Goal: Task Accomplishment & Management: Manage account settings

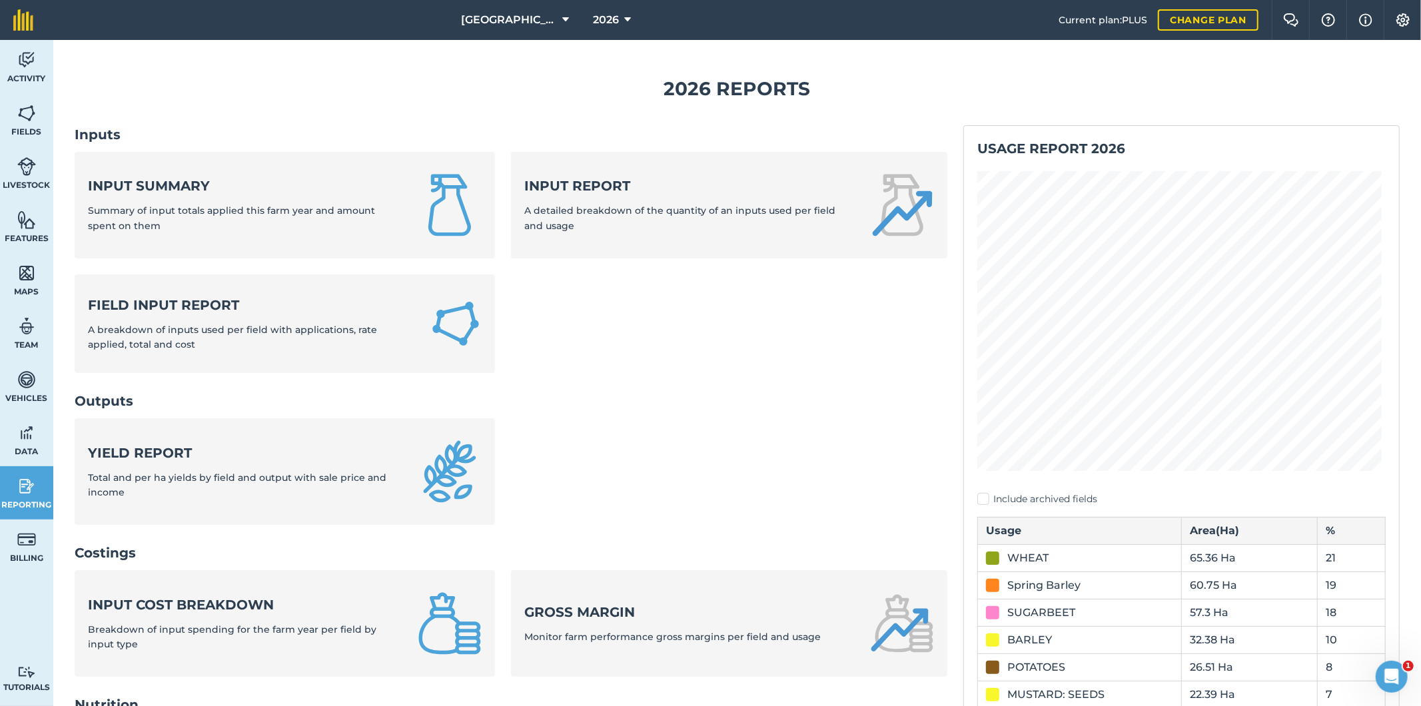
scroll to position [343, 0]
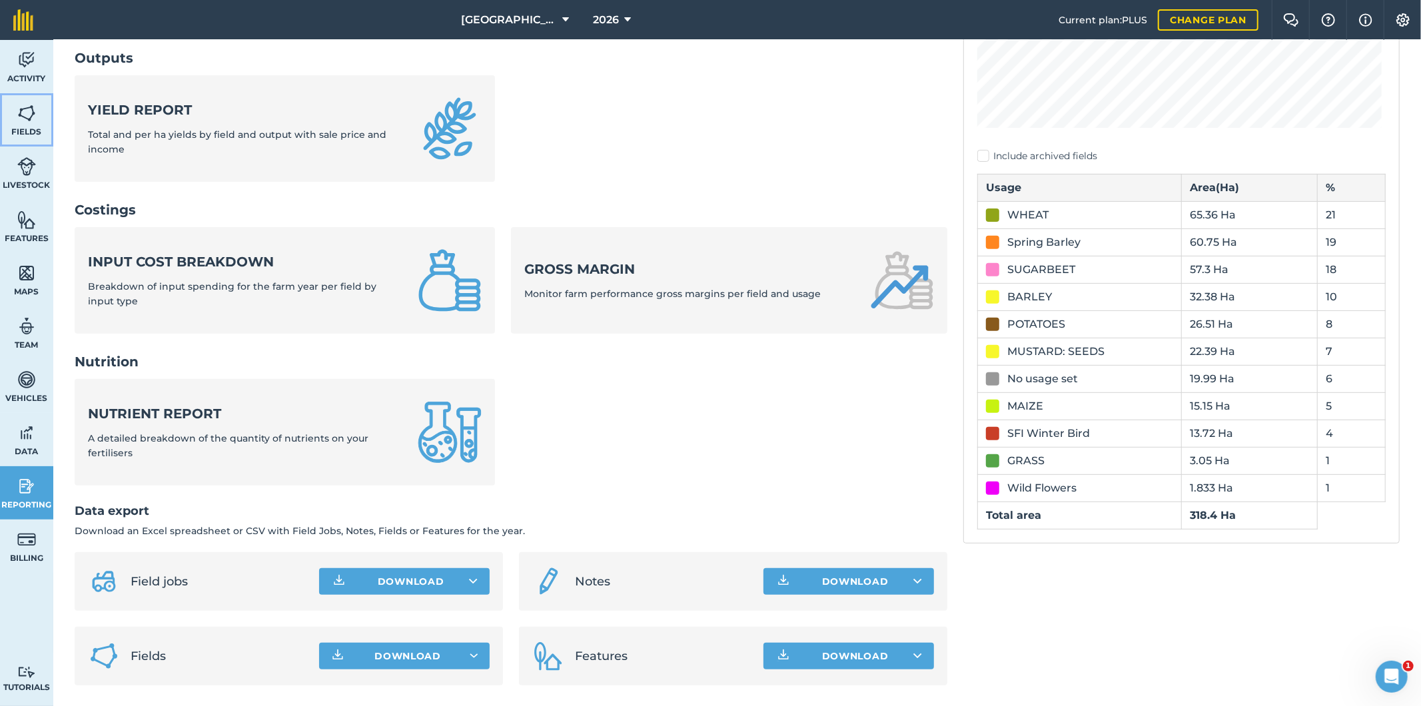
click at [32, 123] on img at bounding box center [26, 113] width 19 height 20
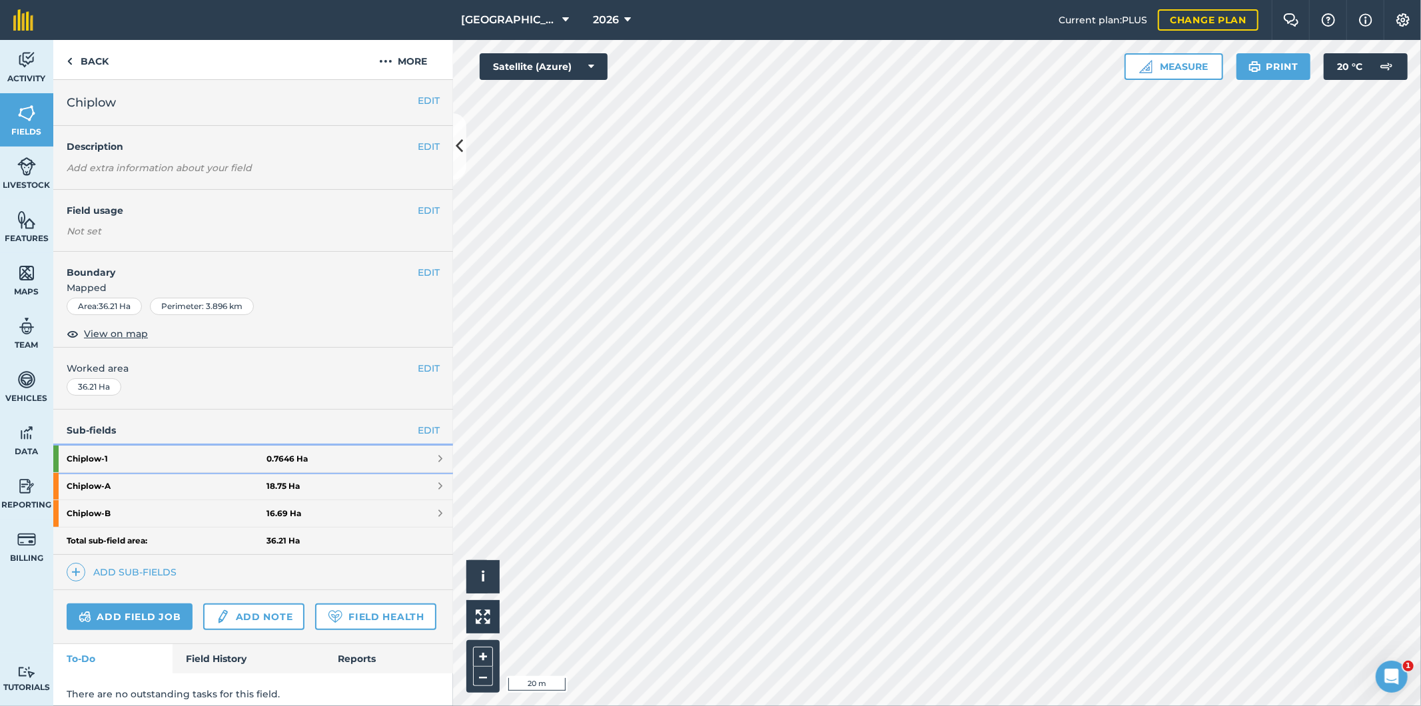
click at [173, 456] on strong "Chiplow - 1" at bounding box center [167, 459] width 200 height 27
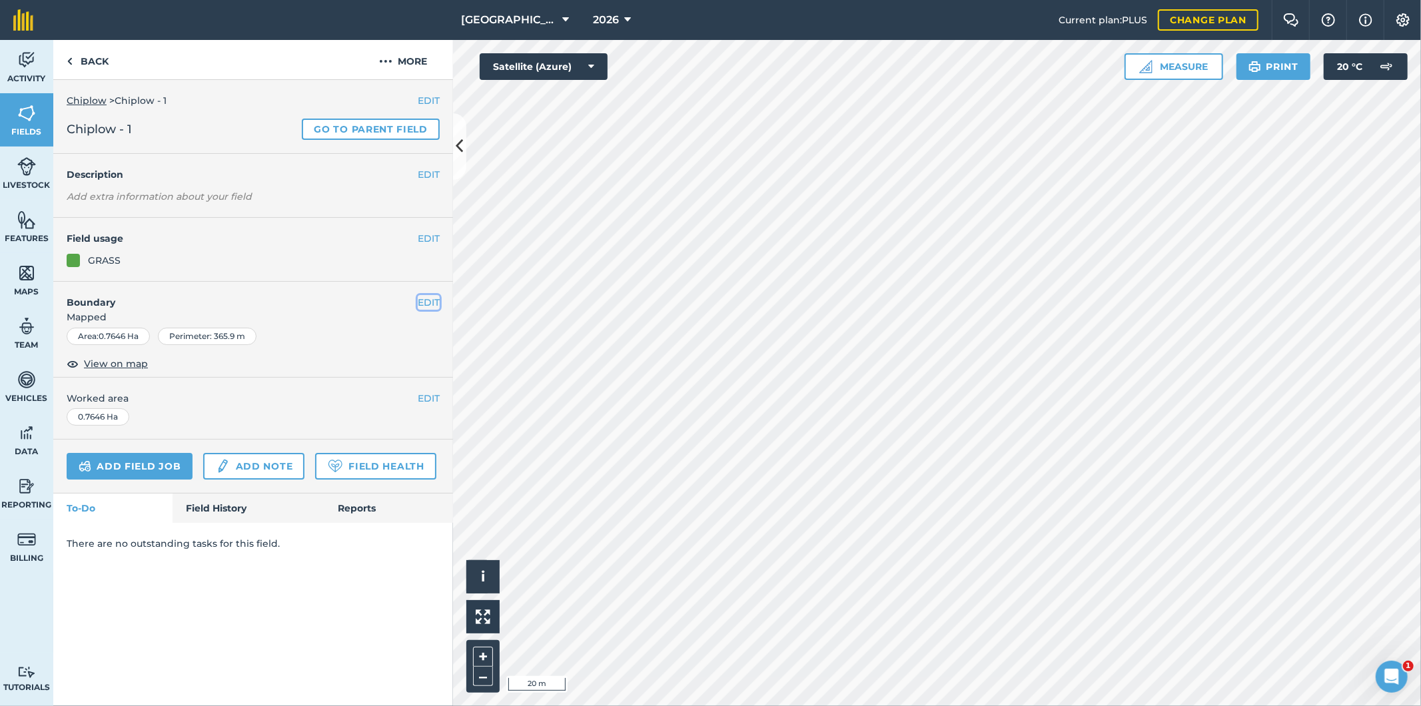
click at [435, 302] on button "EDIT" at bounding box center [429, 302] width 22 height 15
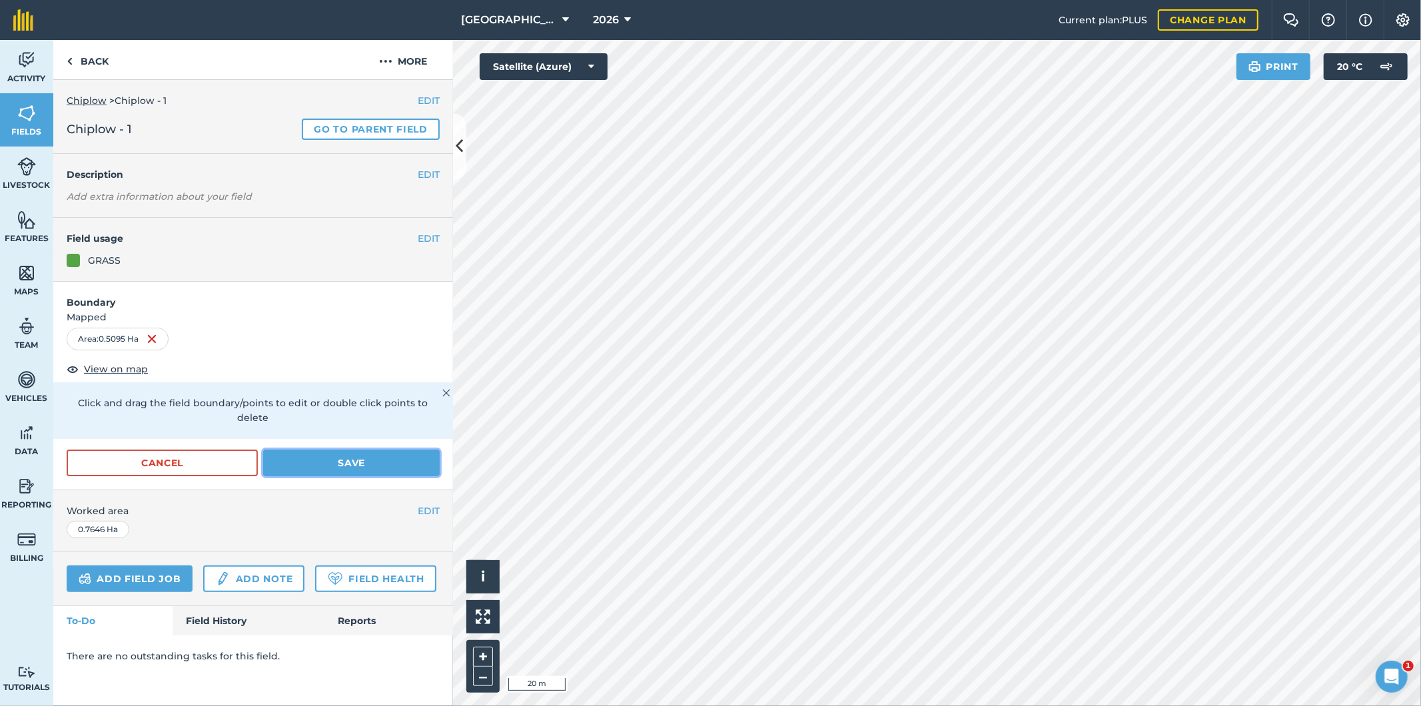
click at [341, 450] on button "Save" at bounding box center [351, 463] width 176 height 27
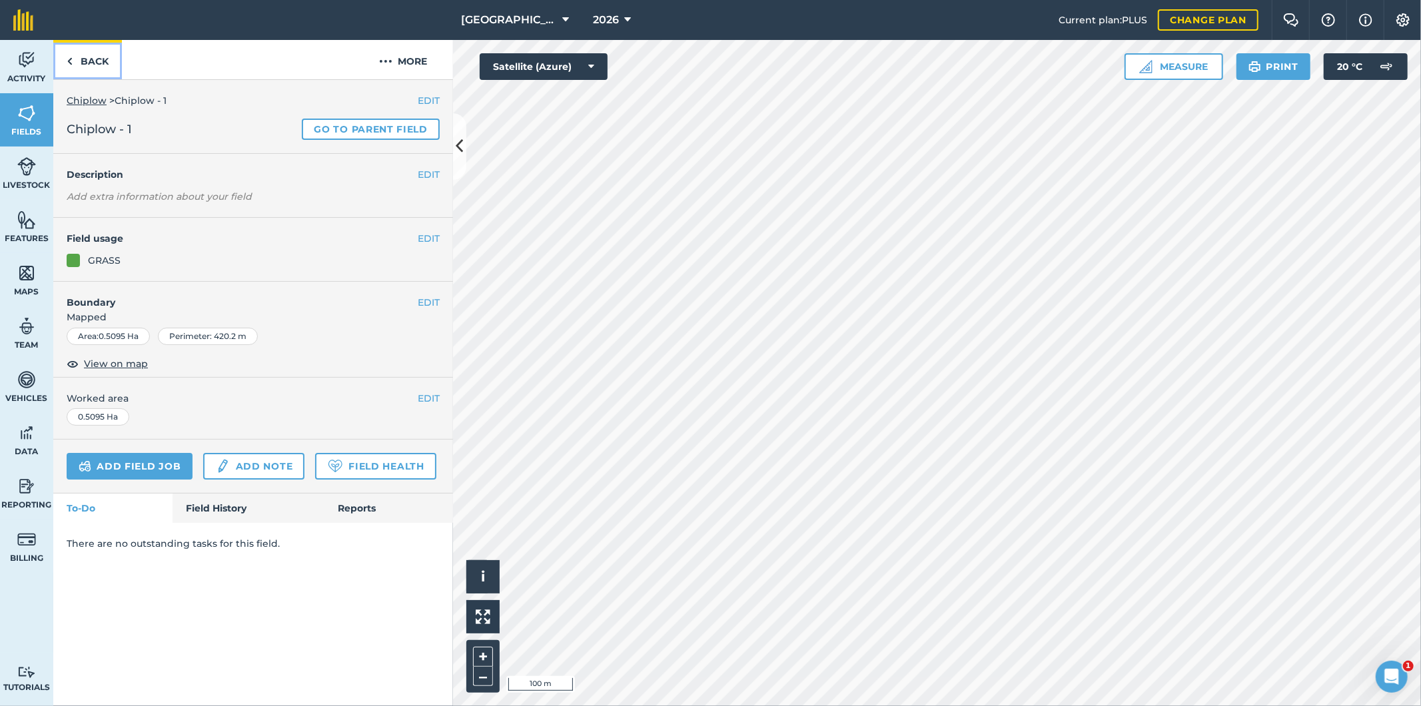
click at [92, 57] on link "Back" at bounding box center [87, 59] width 69 height 39
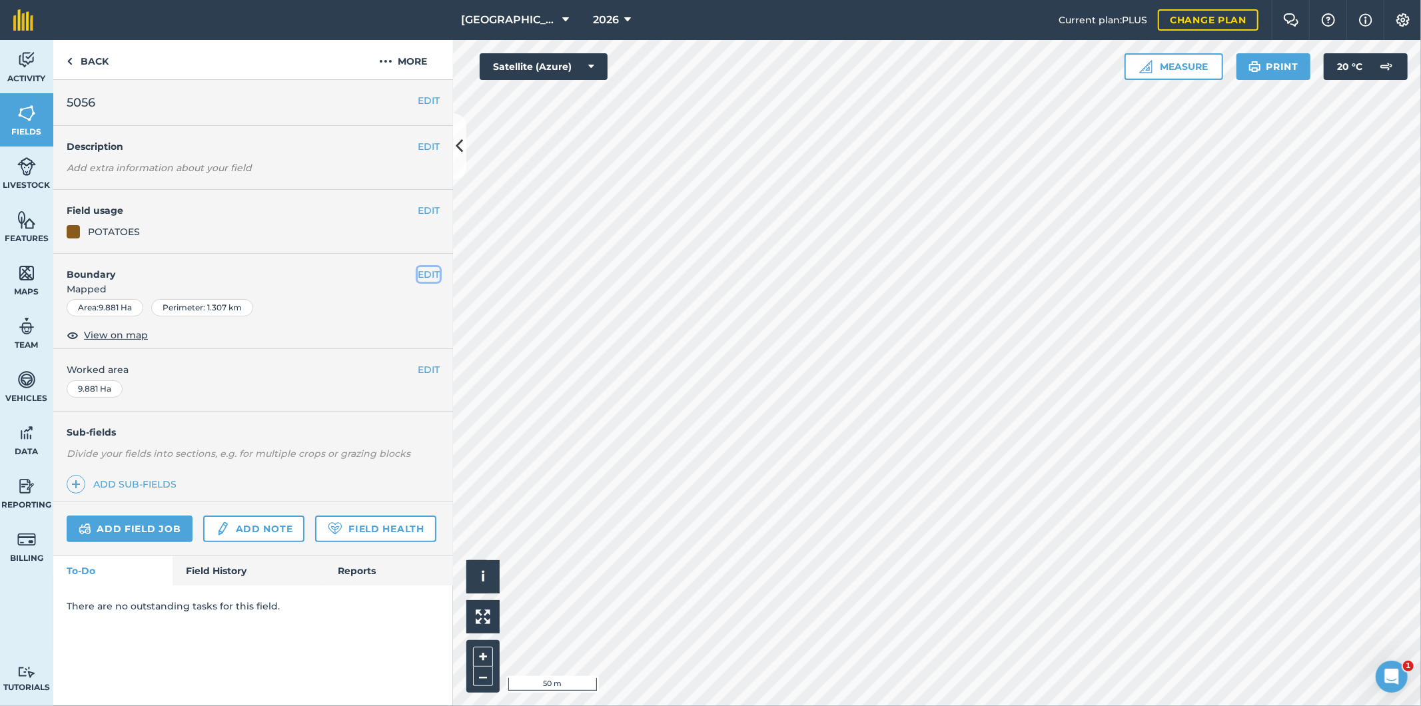
click at [430, 275] on button "EDIT" at bounding box center [429, 274] width 22 height 15
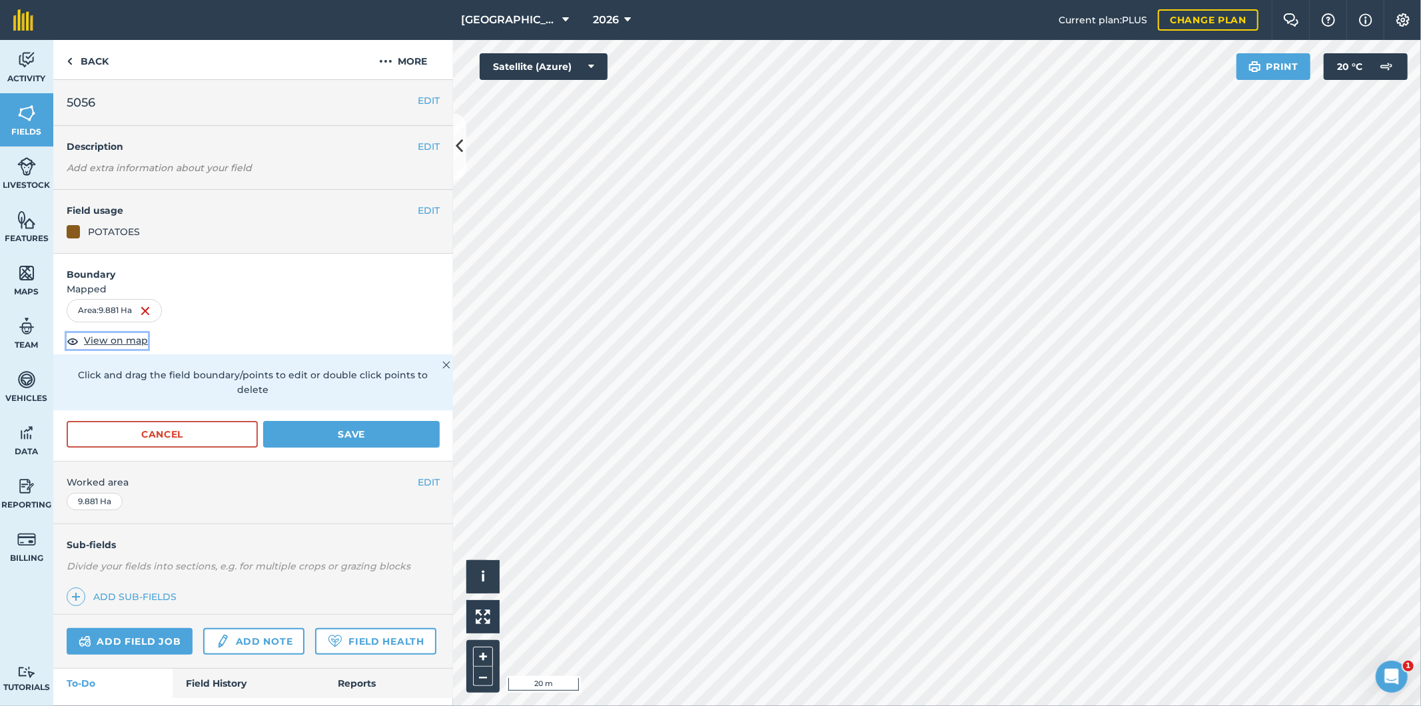
click at [120, 342] on span "View on map" at bounding box center [116, 340] width 64 height 15
click at [351, 433] on button "Save" at bounding box center [351, 434] width 176 height 27
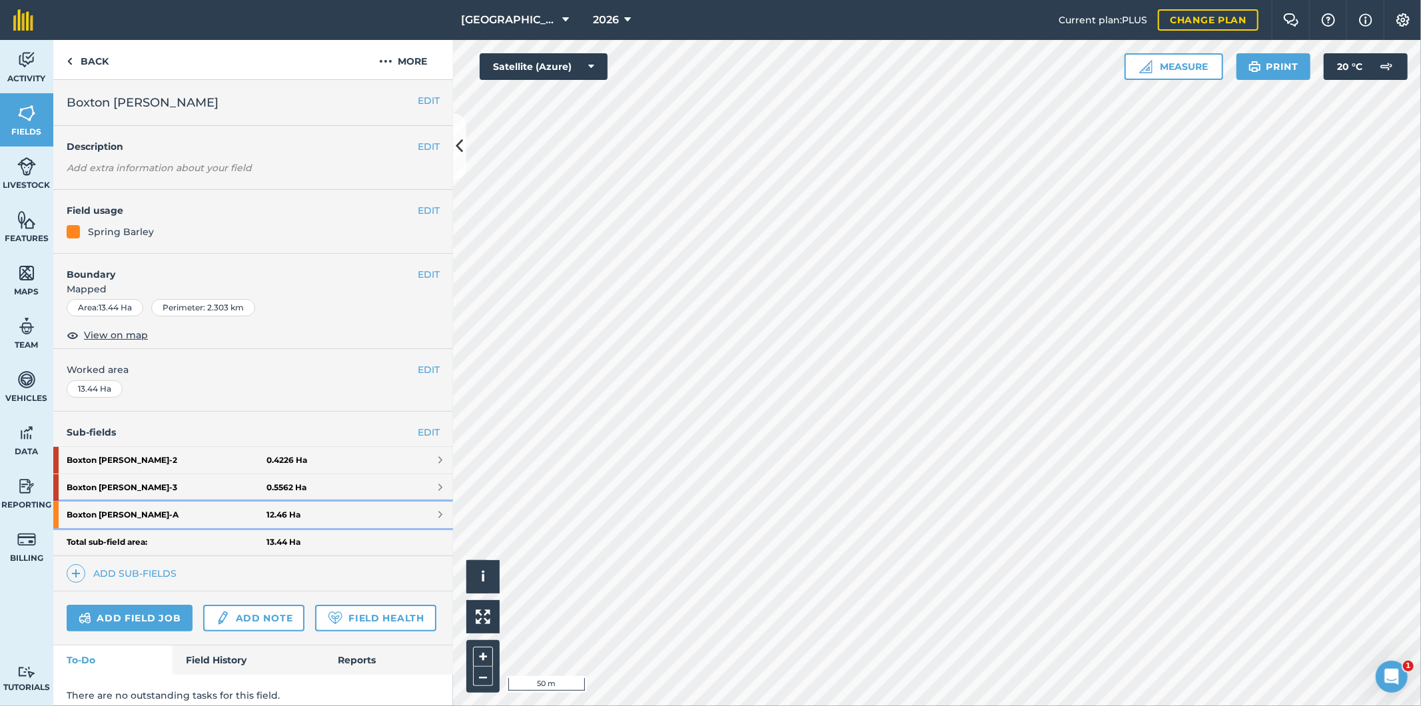
click at [128, 511] on strong "Boxton [PERSON_NAME] - A" at bounding box center [167, 514] width 200 height 27
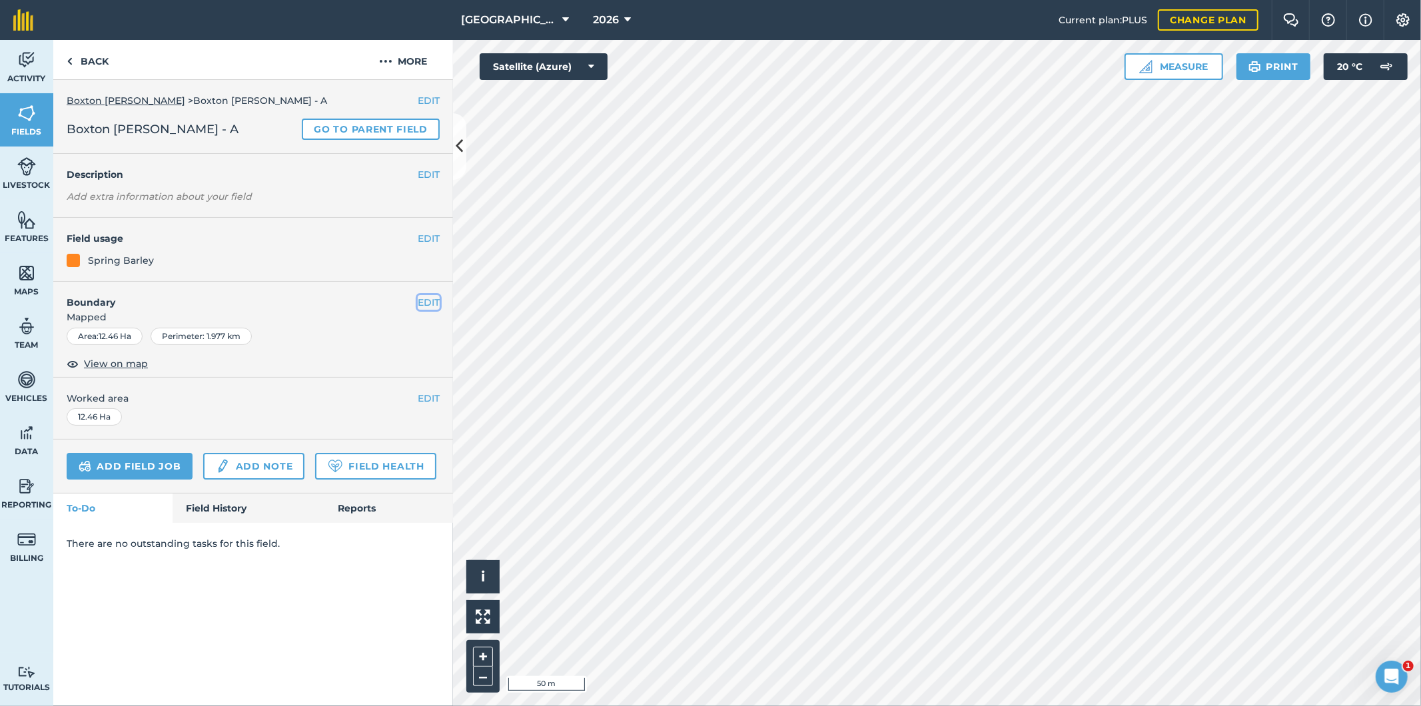
click at [433, 300] on button "EDIT" at bounding box center [429, 302] width 22 height 15
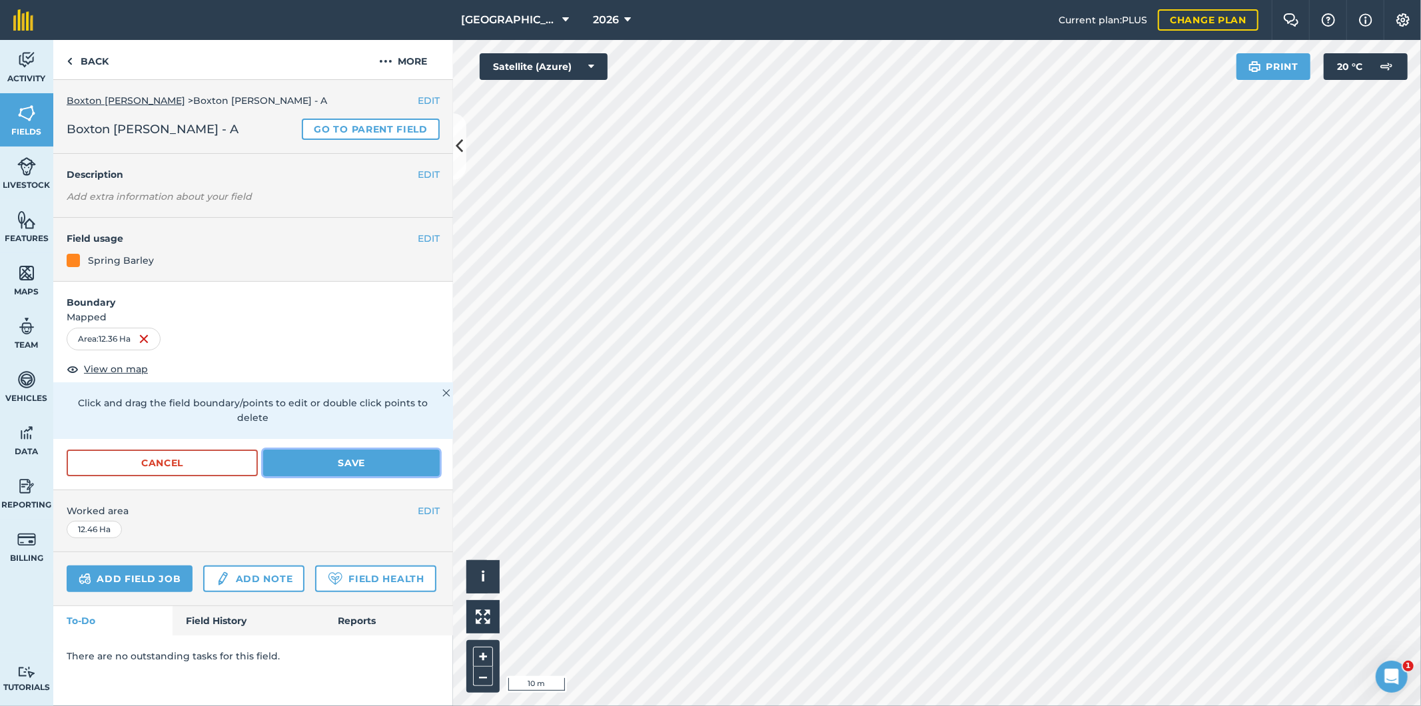
click at [354, 450] on button "Save" at bounding box center [351, 463] width 176 height 27
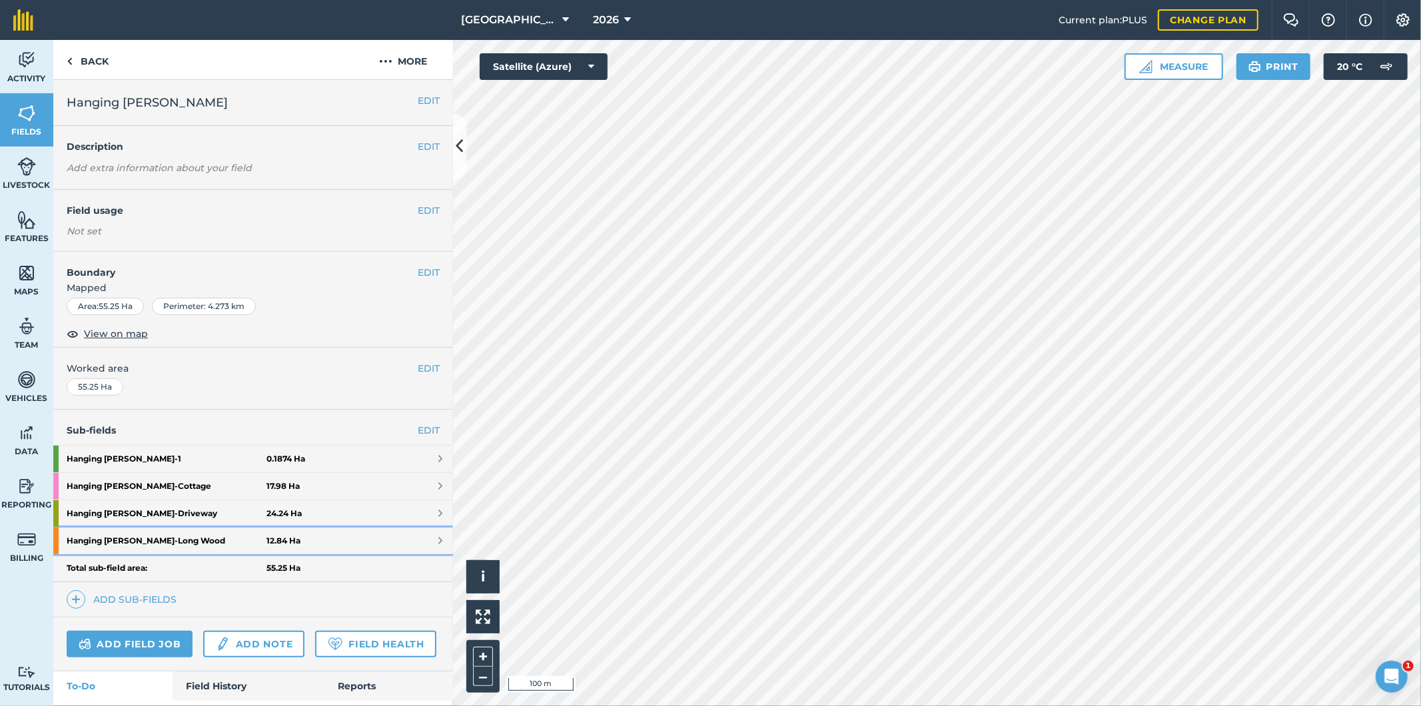
click at [234, 539] on strong "Hanging [PERSON_NAME] [PERSON_NAME]" at bounding box center [167, 540] width 200 height 27
click at [167, 538] on strong "Hanging [PERSON_NAME] [PERSON_NAME]" at bounding box center [167, 540] width 200 height 27
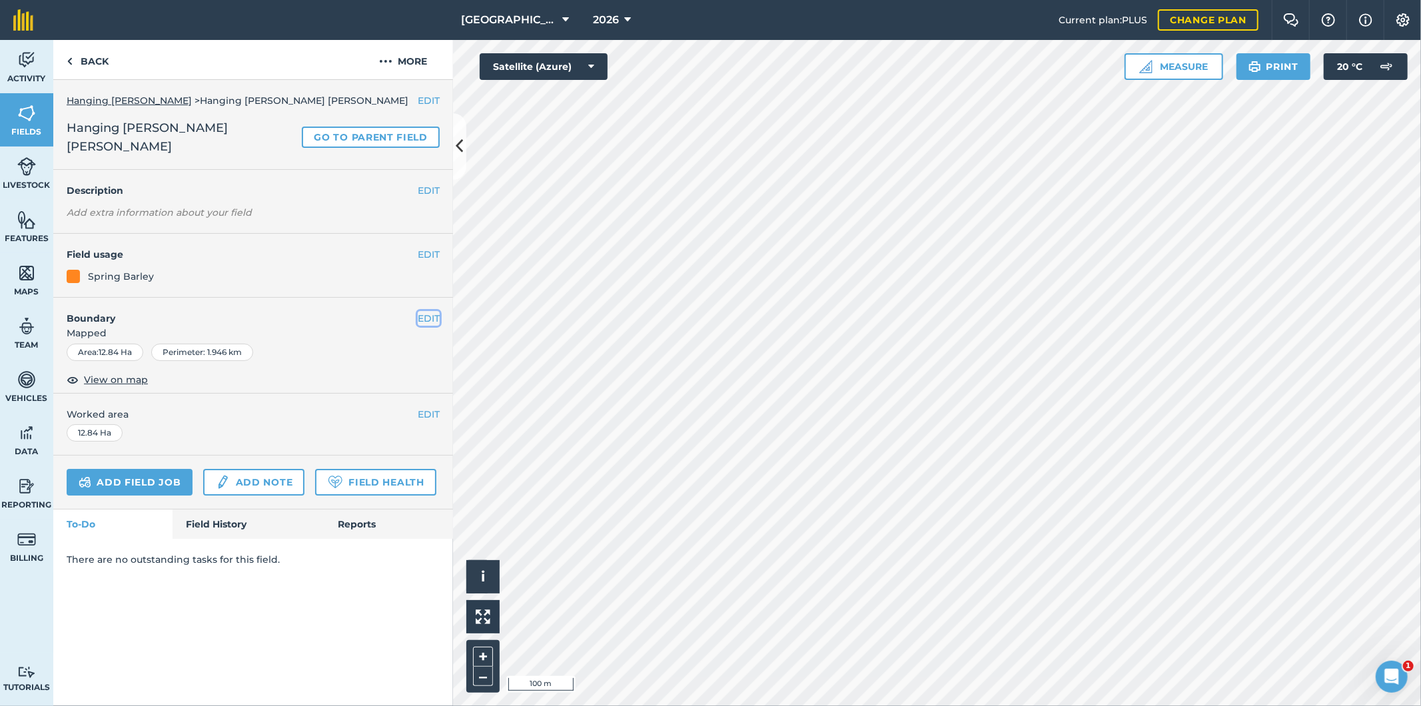
click at [432, 311] on button "EDIT" at bounding box center [429, 318] width 22 height 15
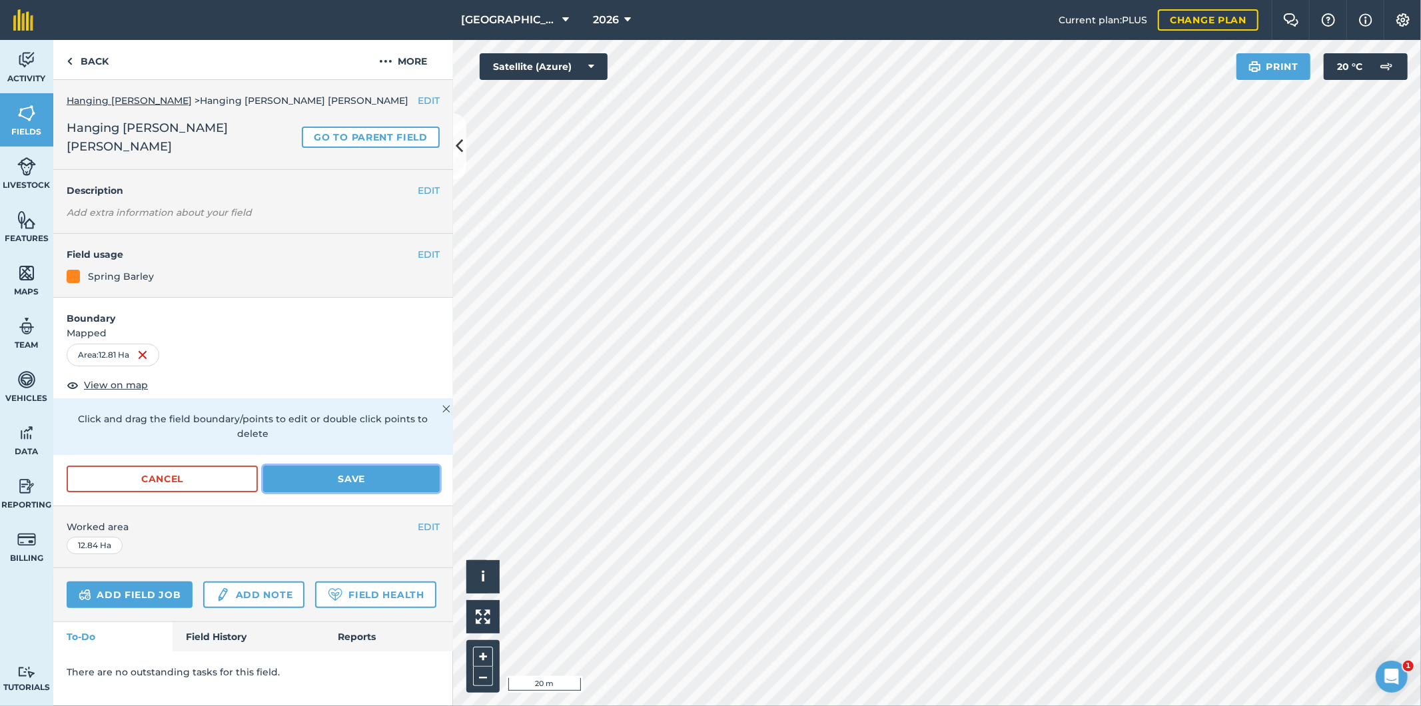
click at [357, 466] on button "Save" at bounding box center [351, 479] width 176 height 27
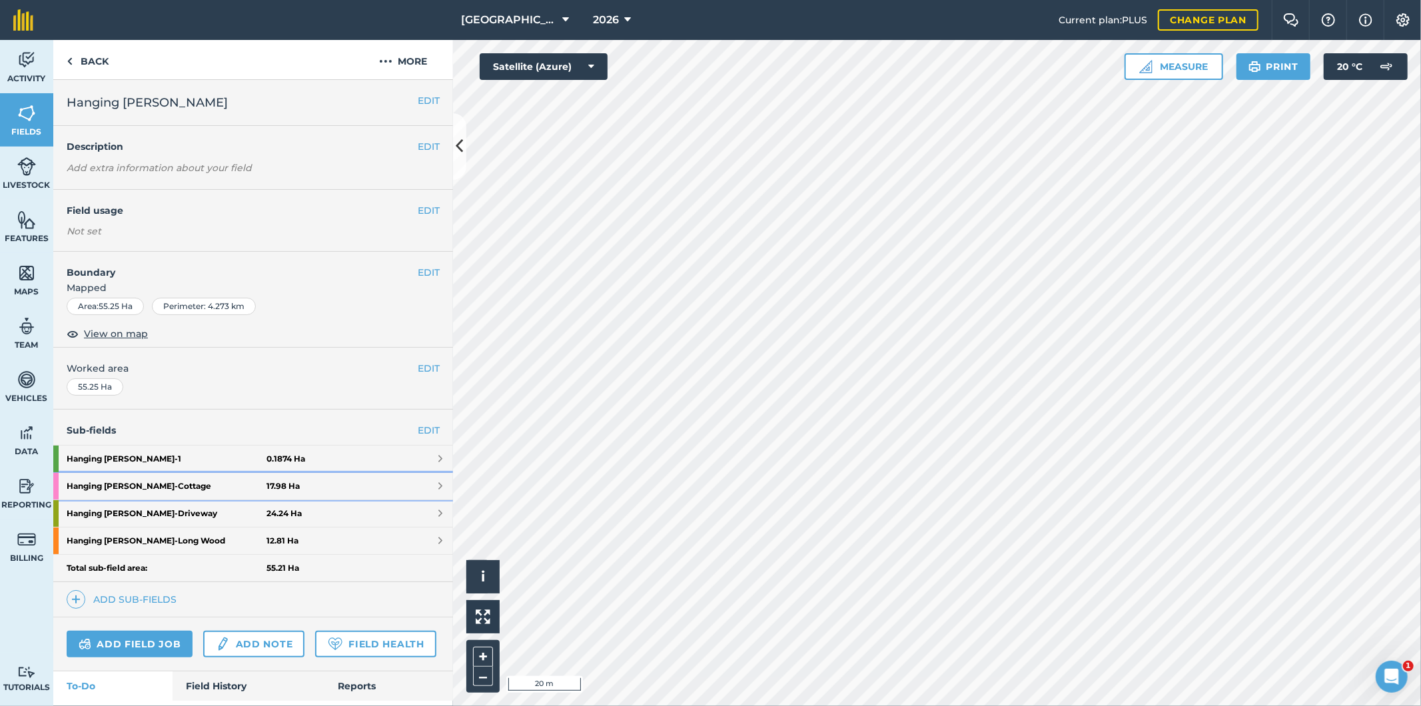
click at [166, 490] on strong "Hanging [PERSON_NAME] - Cottage" at bounding box center [167, 486] width 200 height 27
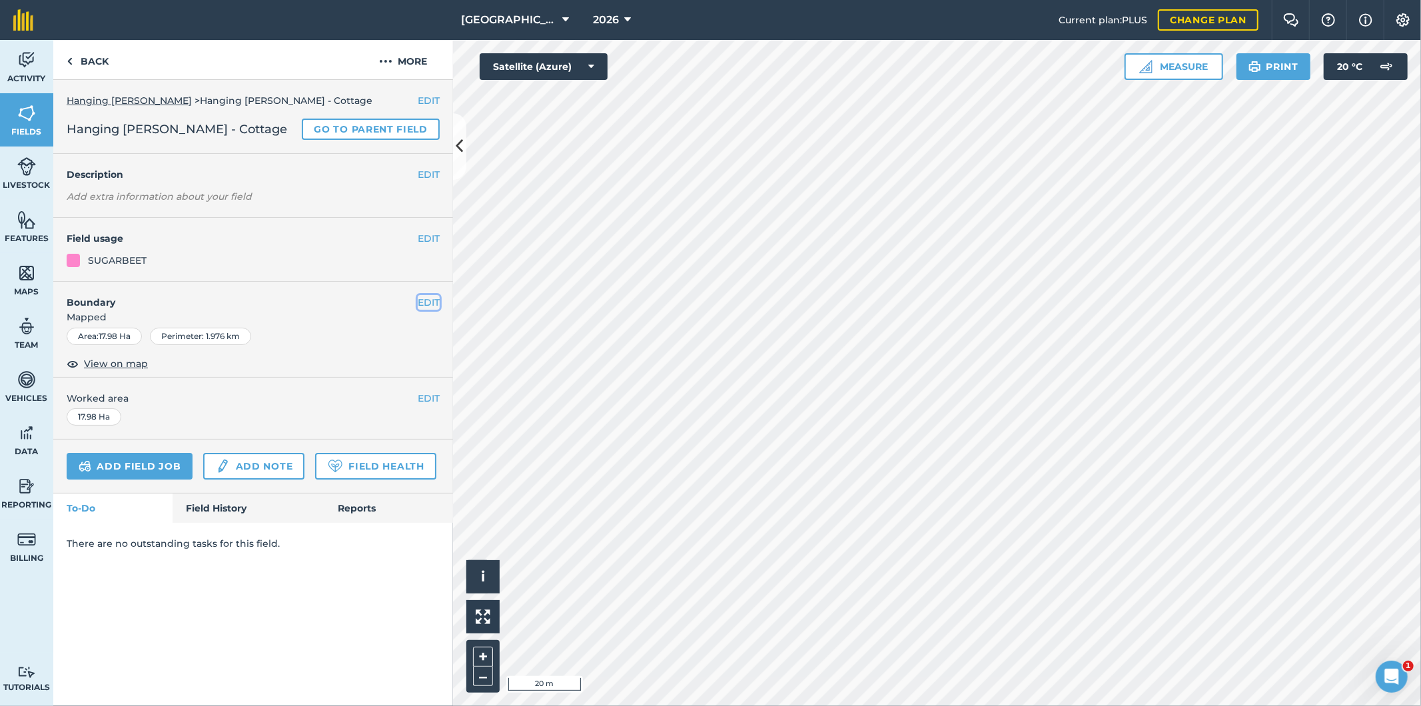
click at [430, 298] on button "EDIT" at bounding box center [429, 302] width 22 height 15
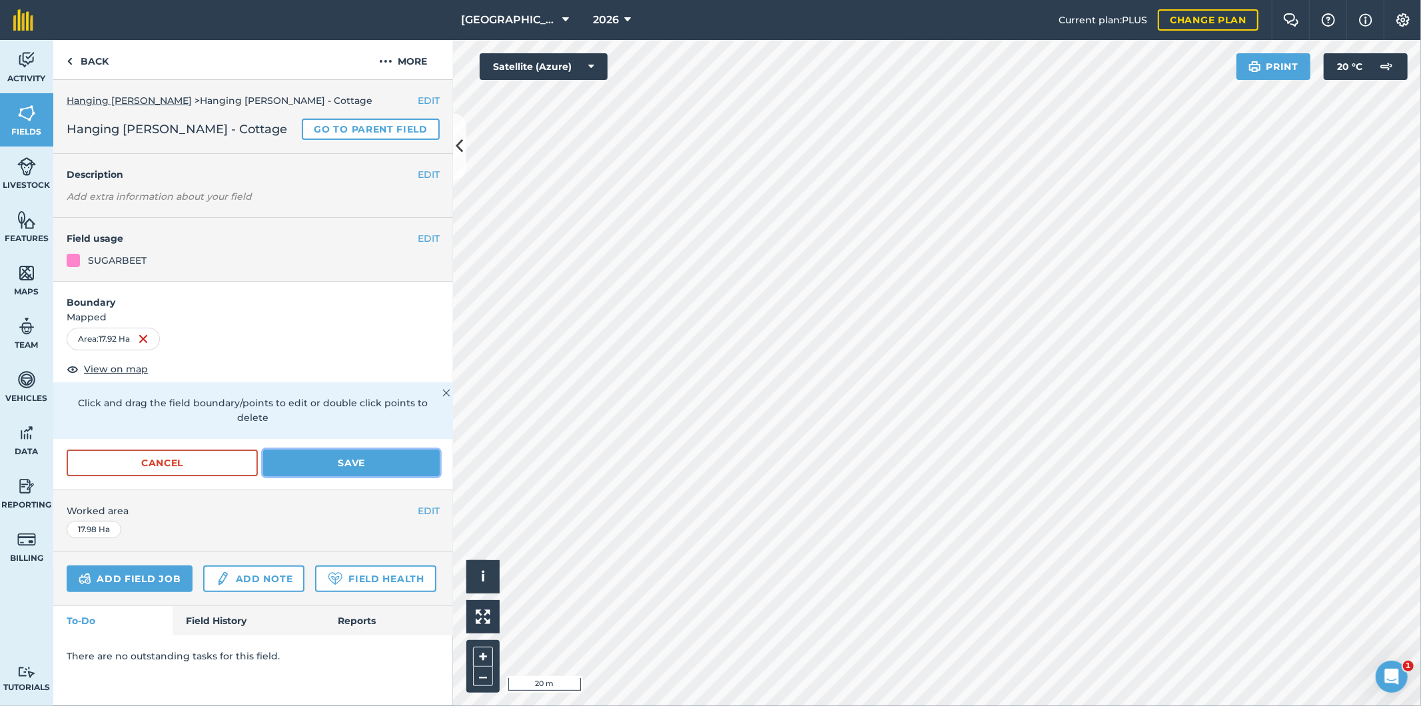
click at [369, 450] on button "Save" at bounding box center [351, 463] width 176 height 27
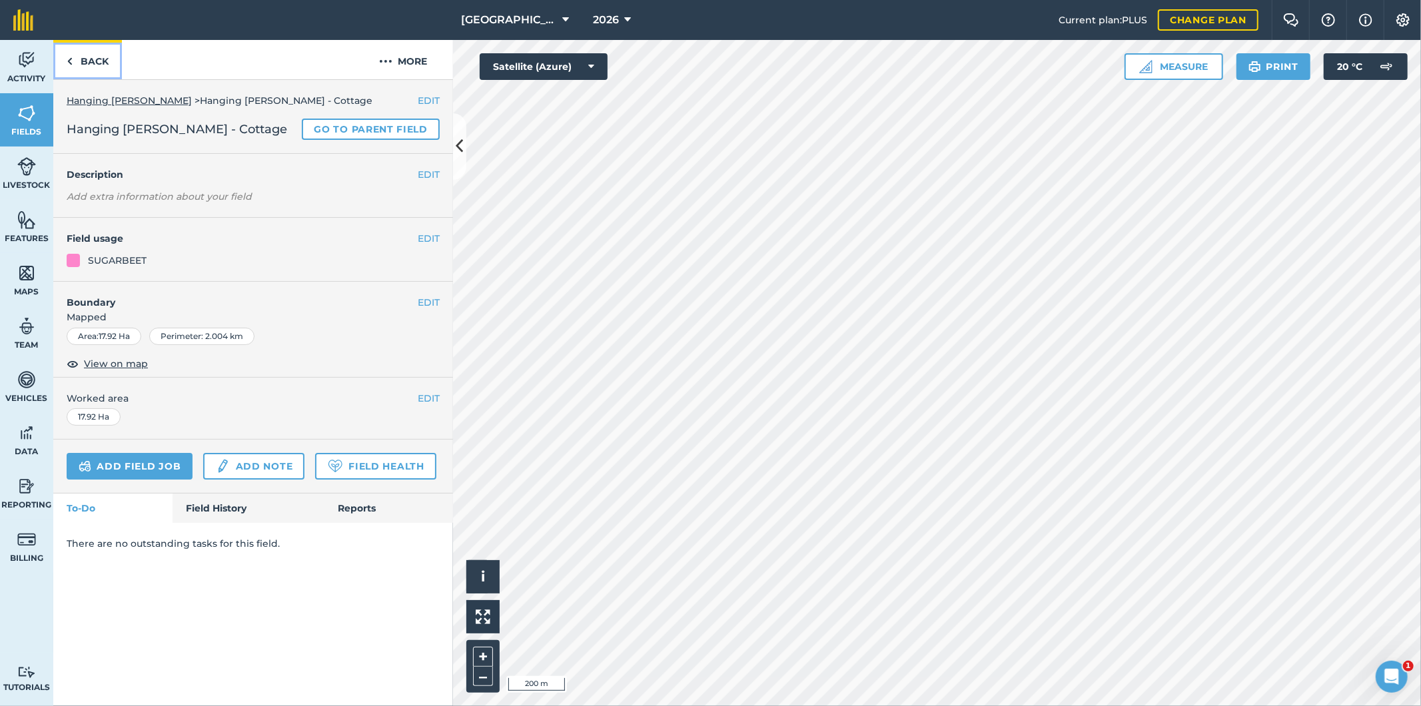
click at [95, 64] on link "Back" at bounding box center [87, 59] width 69 height 39
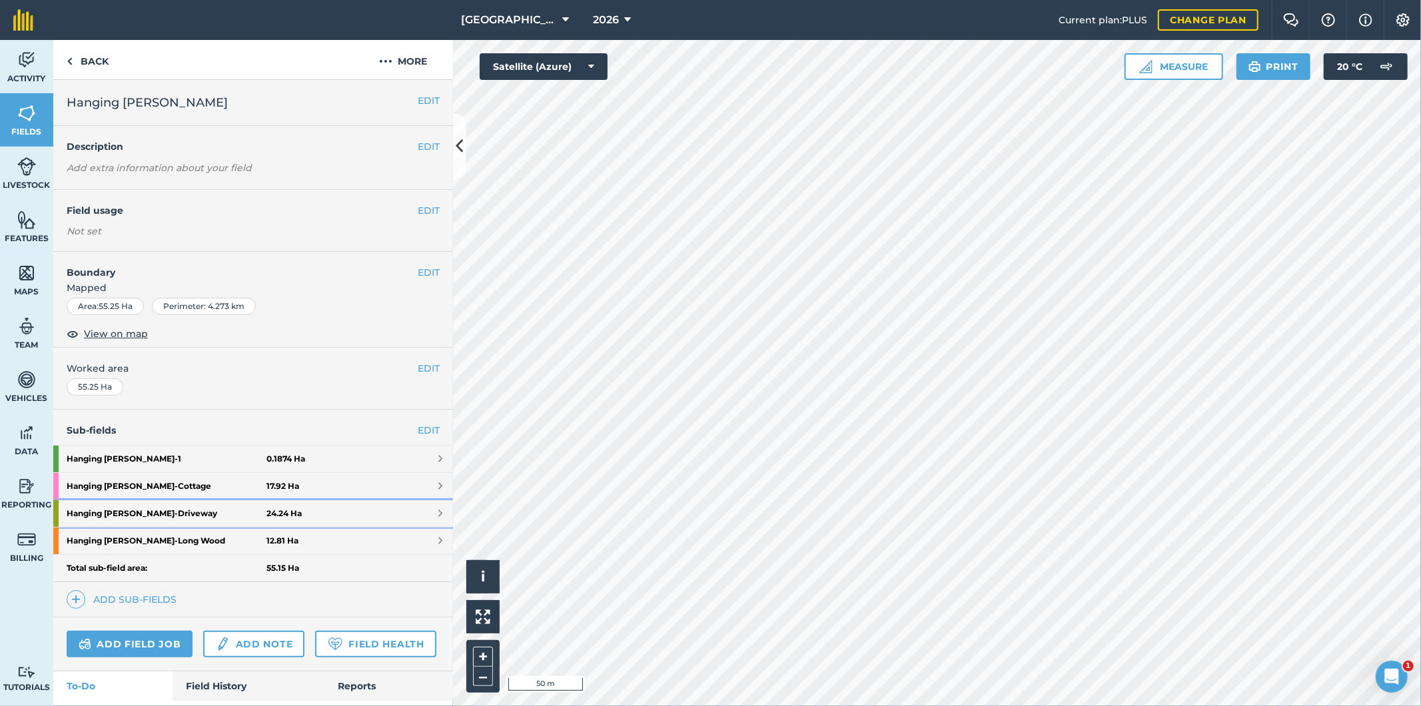
click at [165, 517] on strong "Hanging [PERSON_NAME] - Driveway" at bounding box center [167, 513] width 200 height 27
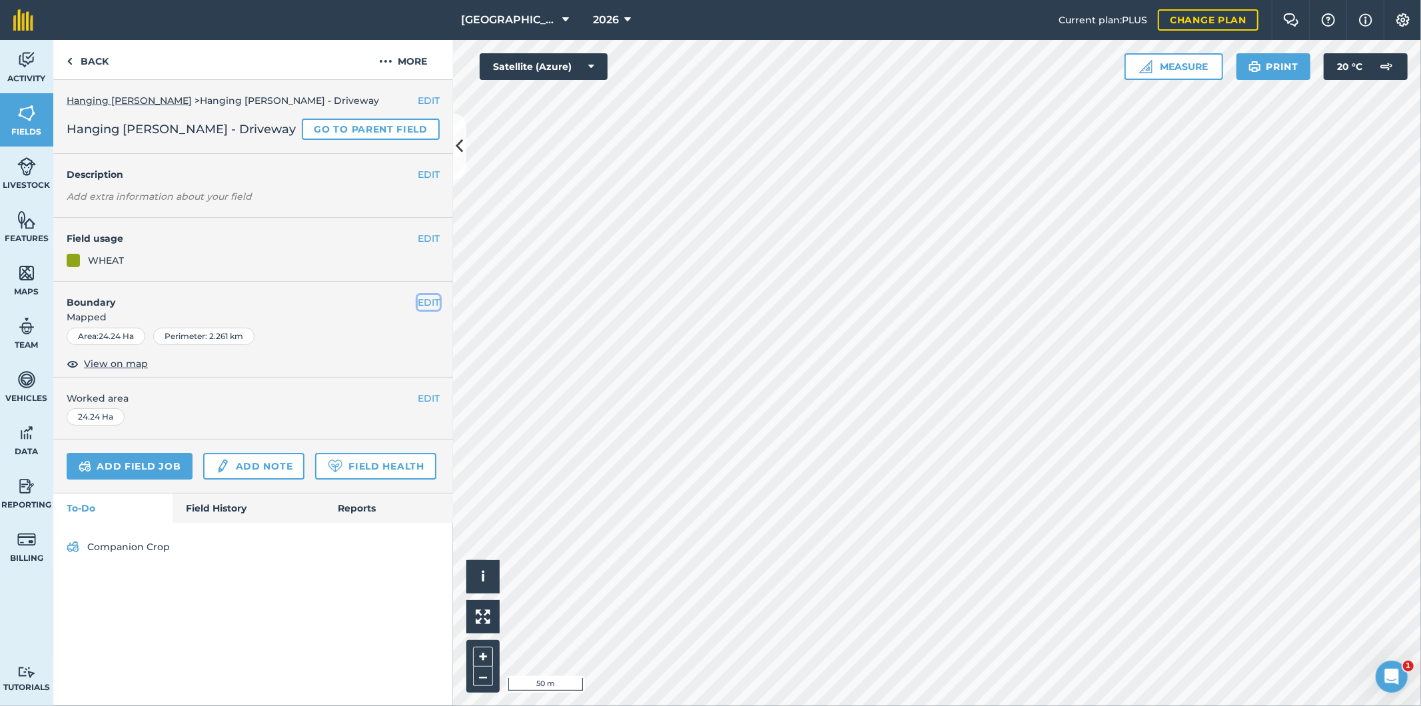
click at [430, 302] on button "EDIT" at bounding box center [429, 302] width 22 height 15
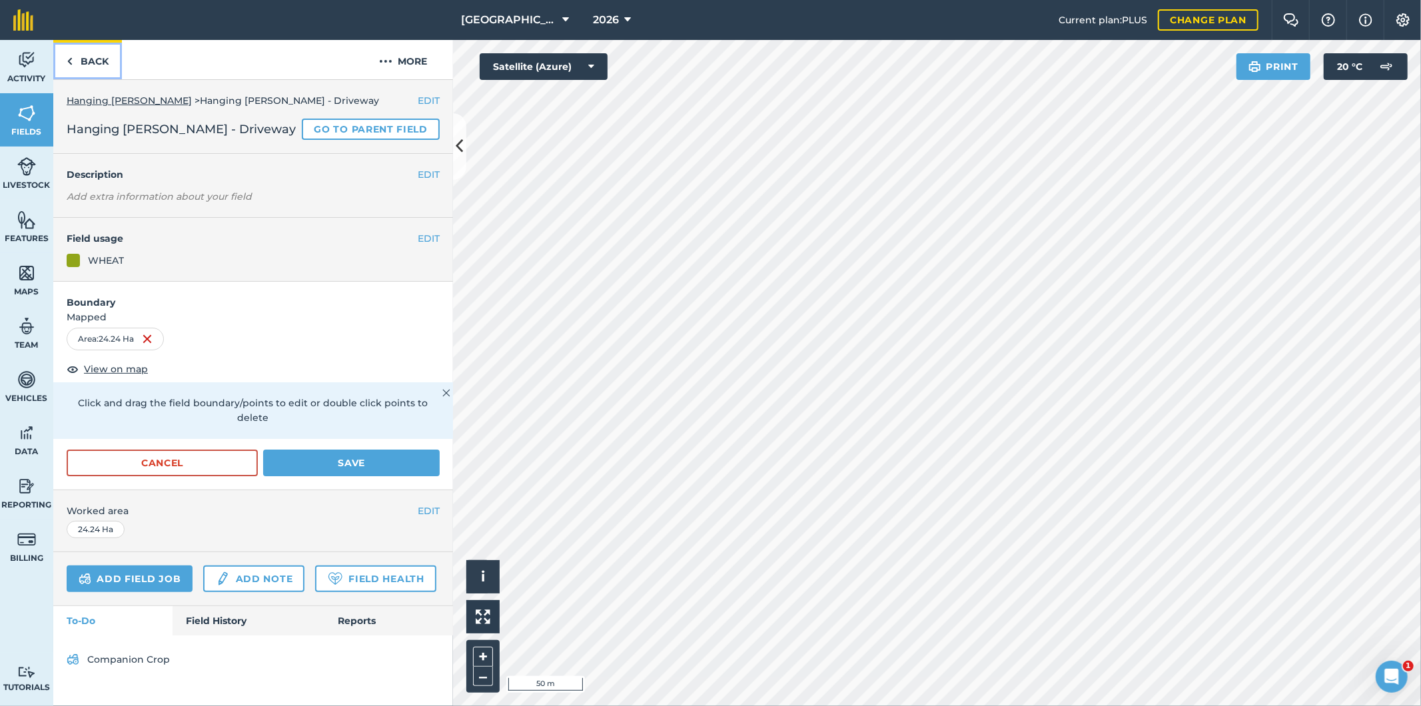
click at [100, 63] on link "Back" at bounding box center [87, 59] width 69 height 39
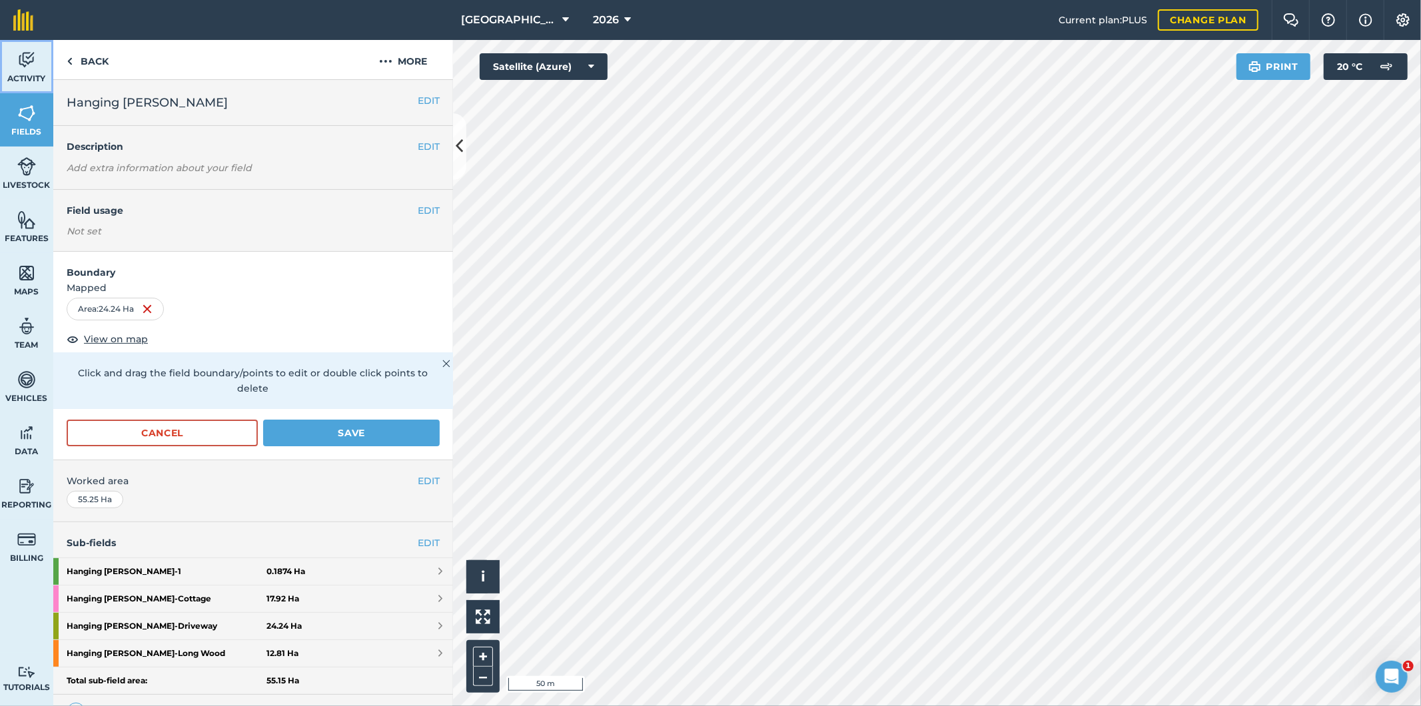
click at [31, 65] on img at bounding box center [26, 60] width 19 height 20
